Goal: Task Accomplishment & Management: Manage account settings

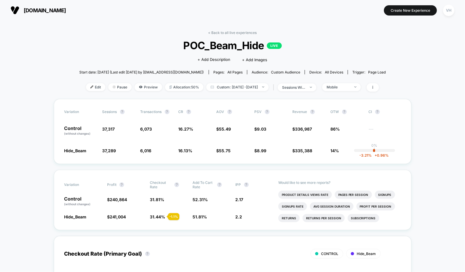
click at [162, 56] on div "Click to edit experience details + Add Description + Add Images" at bounding box center [232, 60] width 184 height 16
click at [263, 85] on span "Custom: [DATE] - [DATE]" at bounding box center [237, 87] width 62 height 8
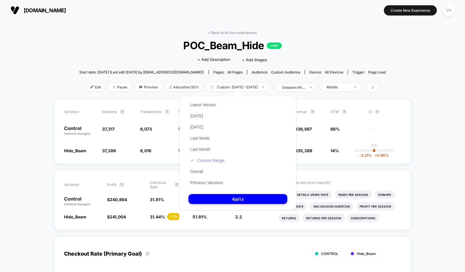
click at [212, 159] on button "Custom Range" at bounding box center [207, 160] width 38 height 5
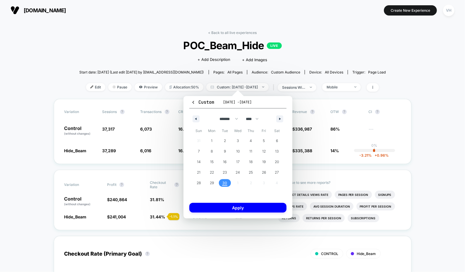
click at [224, 181] on span "30" at bounding box center [224, 183] width 5 height 11
click at [227, 204] on button "Apply" at bounding box center [237, 208] width 97 height 10
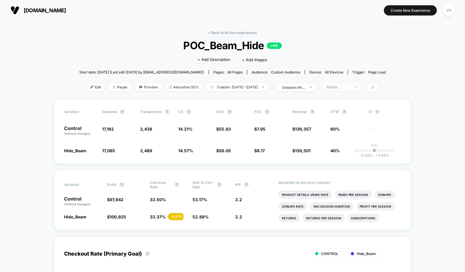
click at [348, 87] on div "Mobile" at bounding box center [338, 87] width 23 height 4
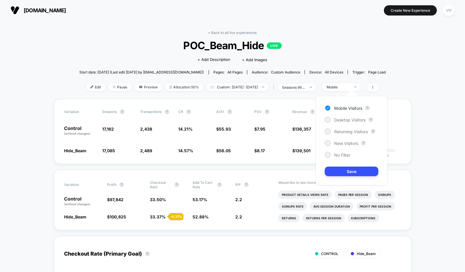
click at [336, 158] on div "Mobile Visitors ? Desktop Visitors ? Returning Visitors ? New Visitors ? No Fil…" at bounding box center [352, 140] width 72 height 89
click at [333, 156] on div "No Filter" at bounding box center [337, 155] width 25 height 6
click at [344, 171] on button "Save" at bounding box center [352, 172] width 54 height 10
